Goal: Contribute content: Add original content to the website for others to see

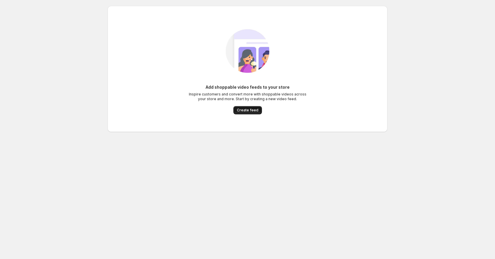
click at [249, 111] on span "Create feed" at bounding box center [248, 110] width 22 height 5
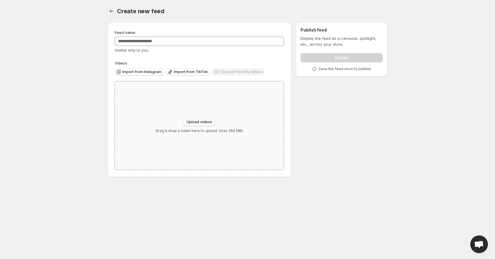
click at [192, 120] on span "Upload videos" at bounding box center [200, 122] width 26 height 5
type input "**********"
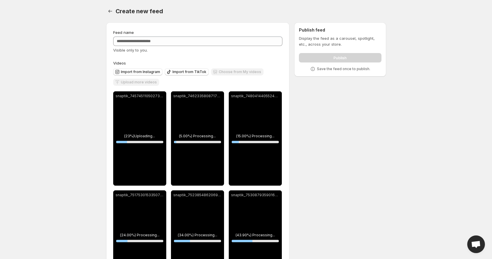
click at [342, 57] on div "Publish" at bounding box center [340, 57] width 82 height 12
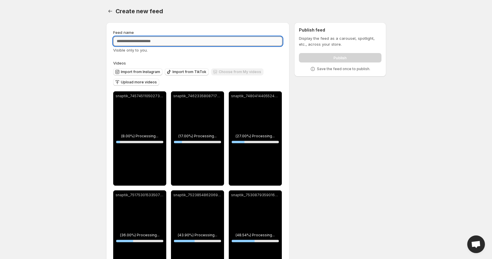
click at [137, 41] on input "Feed name" at bounding box center [197, 41] width 169 height 9
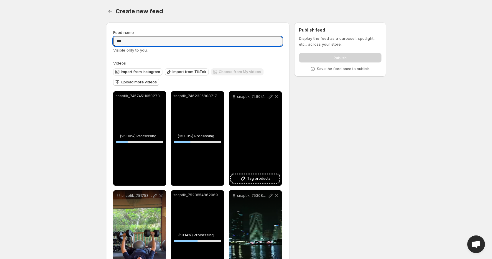
type input "***"
click at [173, 16] on div "Create new feed. This page is ready Create new feed" at bounding box center [246, 11] width 280 height 22
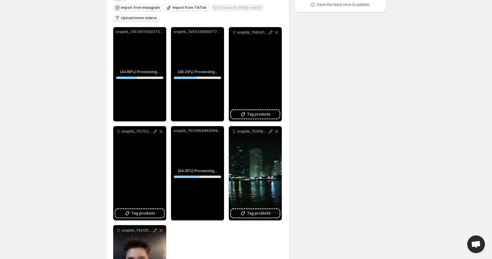
scroll to position [72, 0]
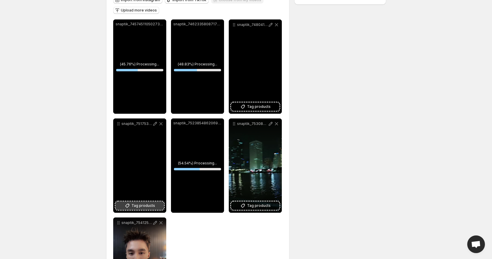
click at [138, 204] on span "Tag products" at bounding box center [143, 206] width 24 height 6
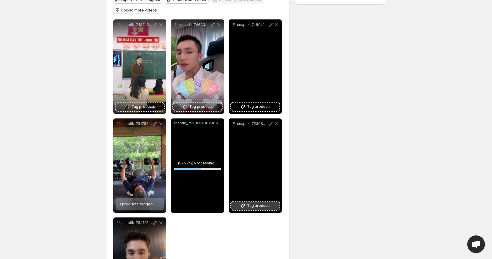
click at [253, 206] on span "Tag products" at bounding box center [259, 206] width 24 height 6
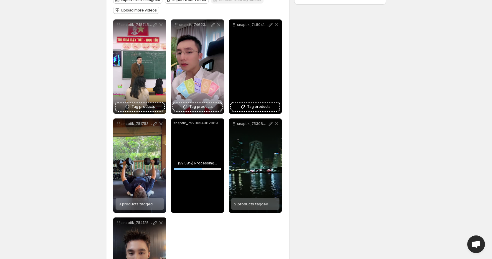
scroll to position [139, 0]
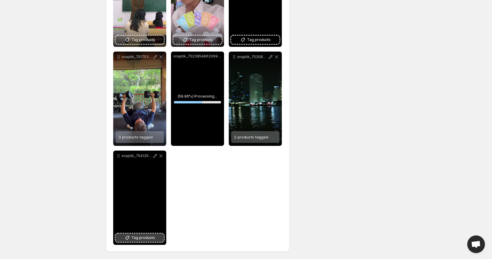
click at [129, 236] on icon at bounding box center [127, 238] width 4 height 4
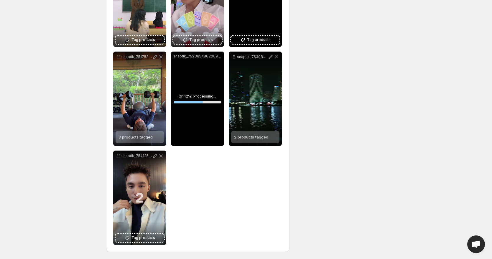
scroll to position [88, 0]
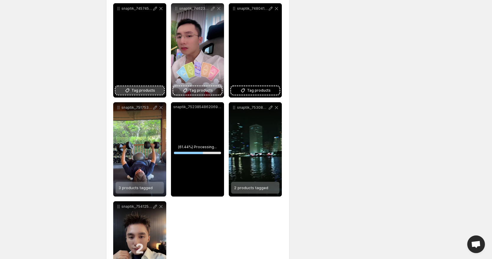
click at [136, 89] on span "Tag products" at bounding box center [143, 91] width 24 height 6
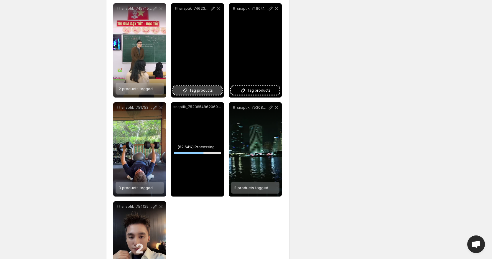
click at [190, 91] on span "Tag products" at bounding box center [201, 91] width 24 height 6
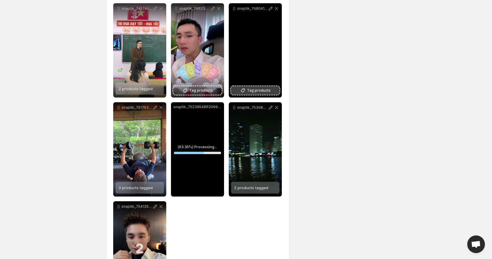
click at [258, 89] on span "Tag products" at bounding box center [259, 91] width 24 height 6
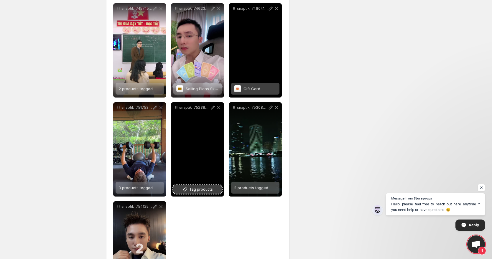
click at [200, 191] on span "Tag products" at bounding box center [201, 190] width 24 height 6
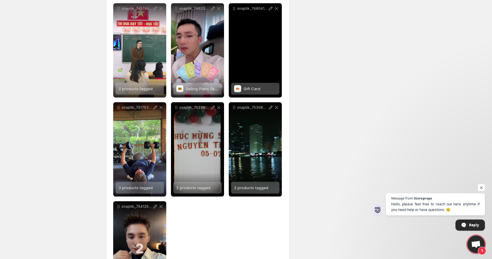
scroll to position [92, 0]
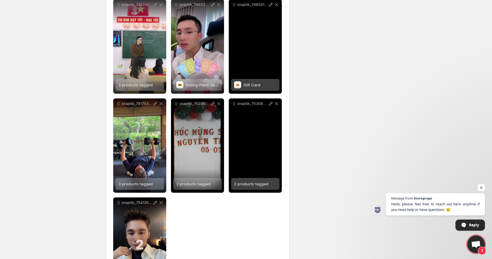
click at [255, 184] on span "2 products tagged" at bounding box center [251, 184] width 34 height 5
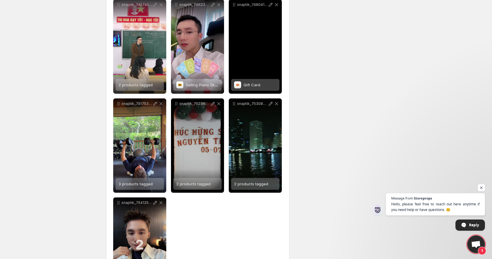
scroll to position [0, 0]
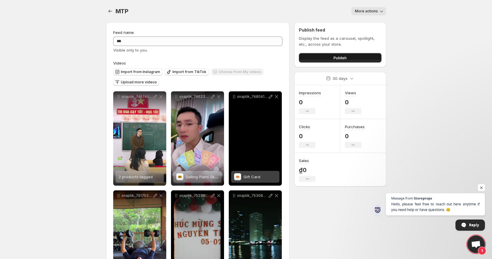
click at [356, 59] on button "Publish" at bounding box center [340, 57] width 82 height 9
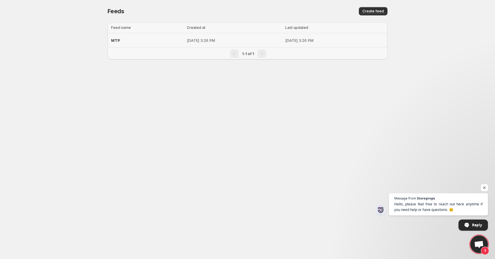
click at [114, 39] on span "MTP" at bounding box center [115, 40] width 9 height 5
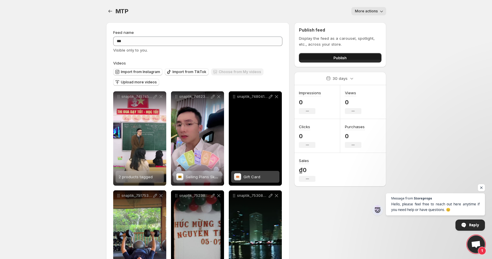
click at [358, 58] on button "Publish" at bounding box center [340, 57] width 82 height 9
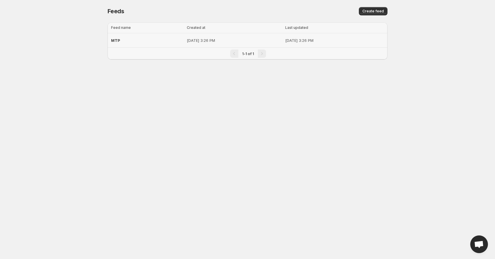
click at [114, 38] on span "MTP" at bounding box center [115, 40] width 9 height 5
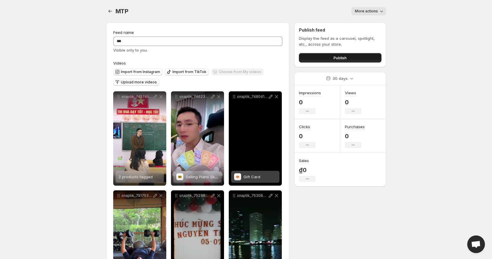
click at [310, 60] on button "Publish" at bounding box center [340, 57] width 82 height 9
